Goal: Information Seeking & Learning: Learn about a topic

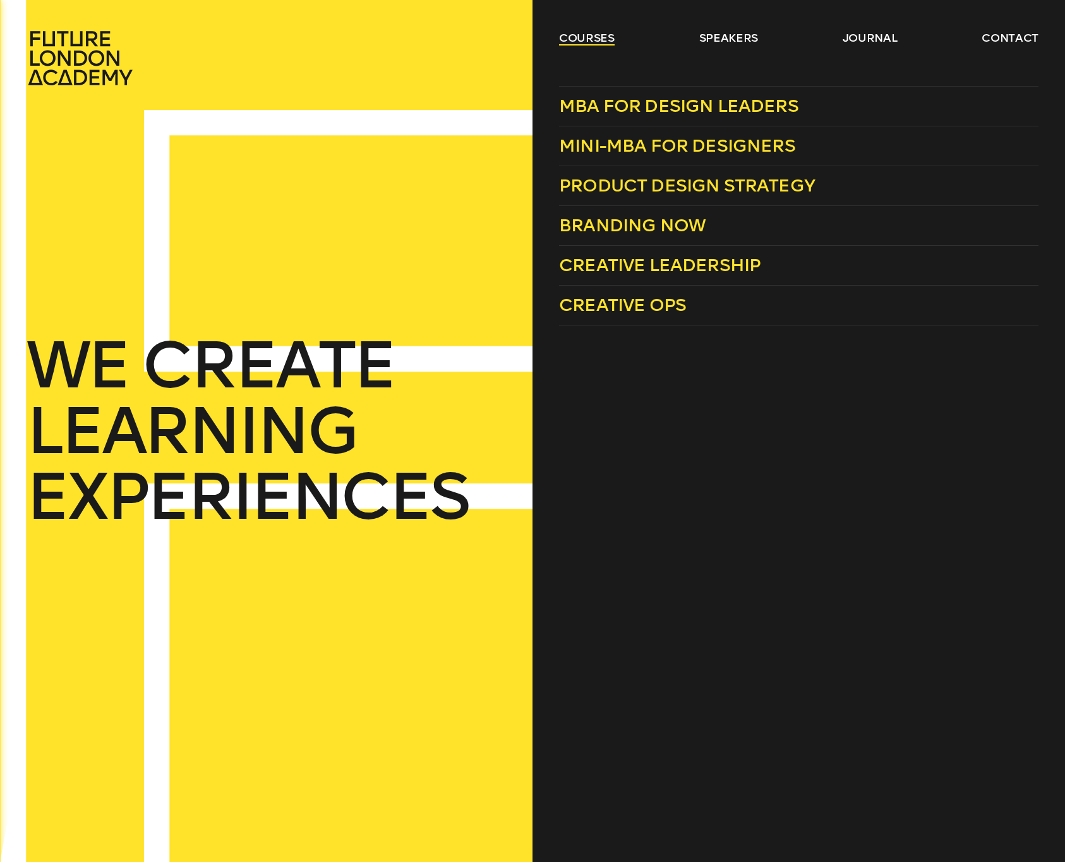
click at [577, 35] on link "courses" at bounding box center [587, 37] width 56 height 15
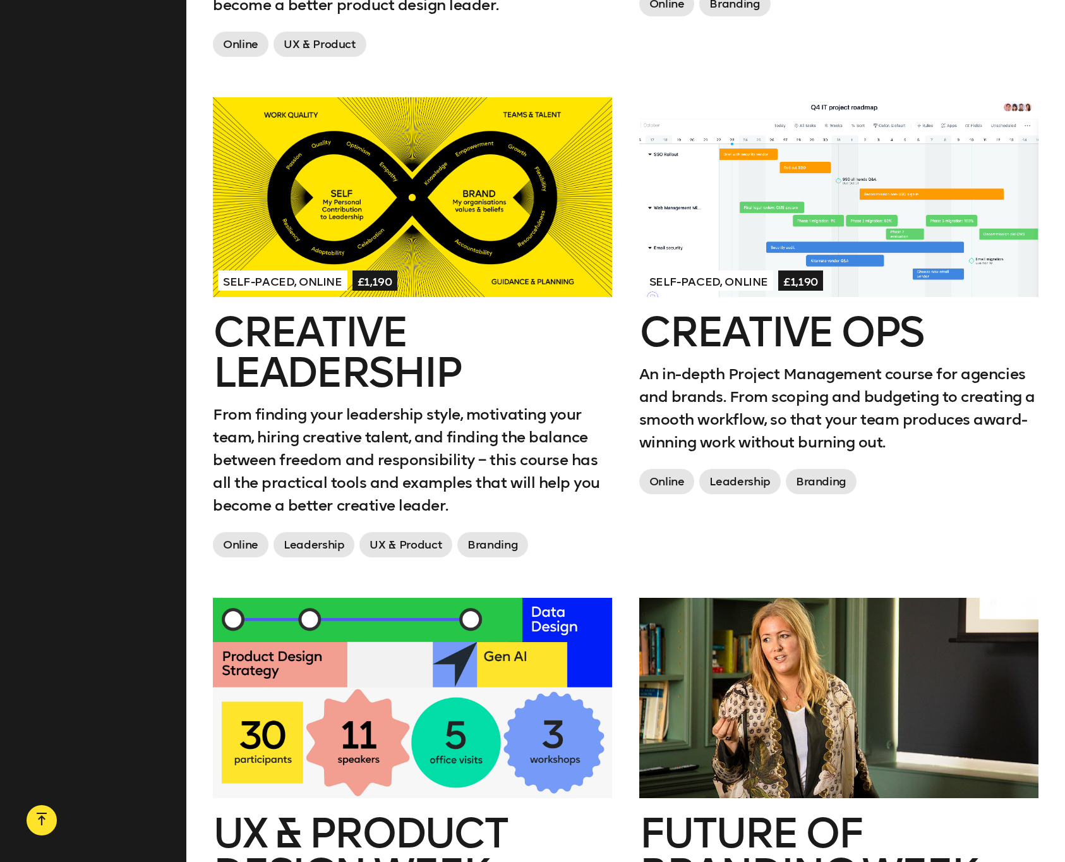
scroll to position [1463, 0]
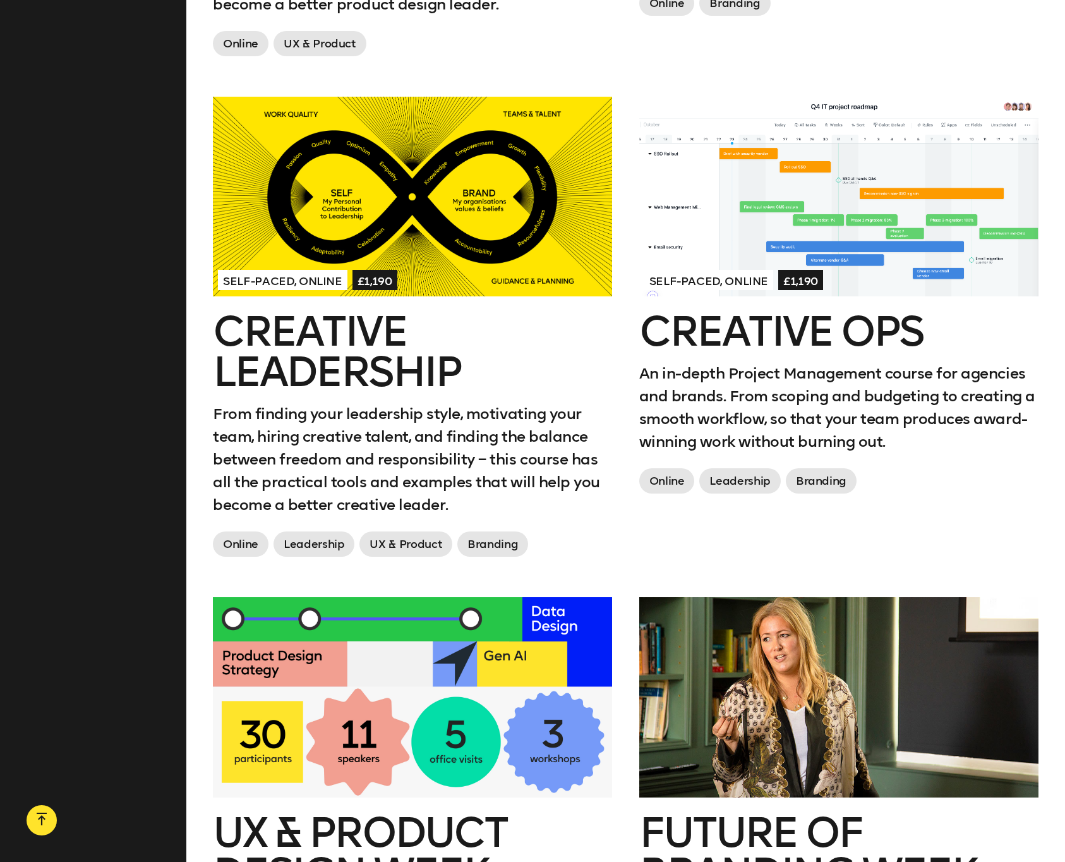
click at [732, 325] on h2 "Creative Ops" at bounding box center [838, 331] width 399 height 40
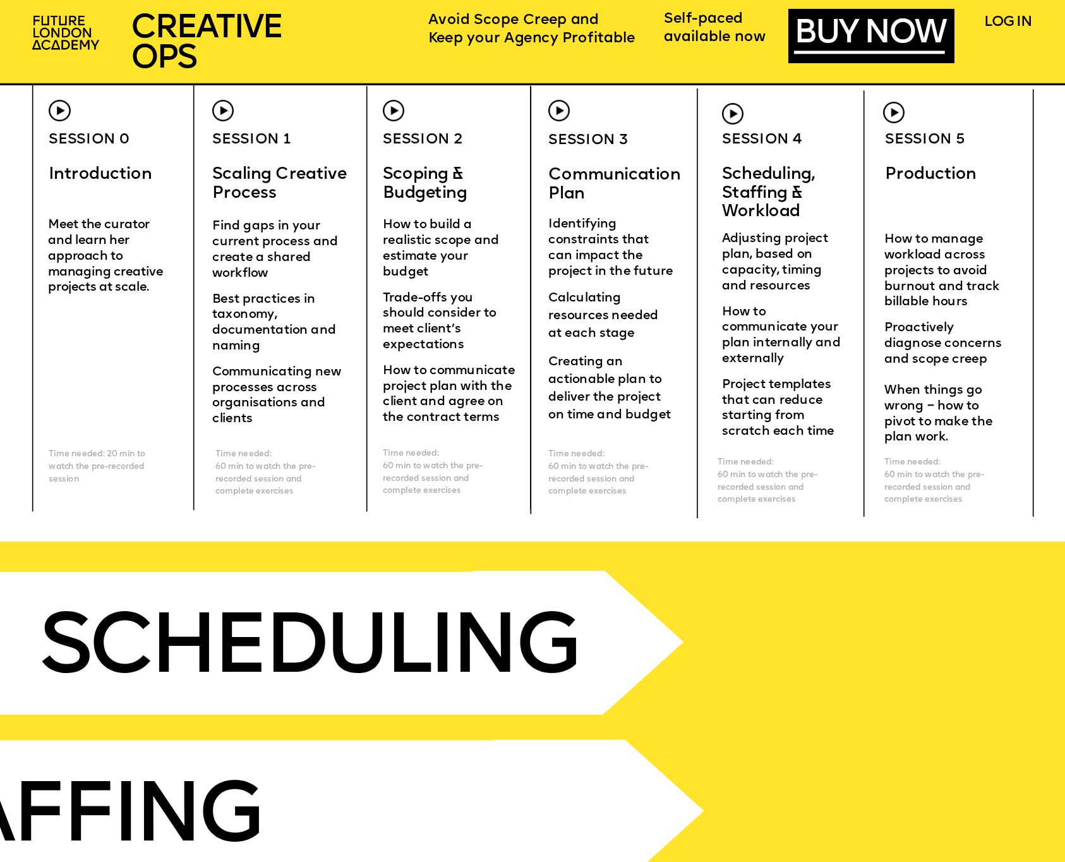
scroll to position [4074, 0]
